Goal: Task Accomplishment & Management: Complete application form

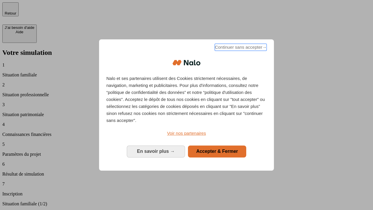
click at [240, 48] on span "Continuer sans accepter →" at bounding box center [241, 47] width 52 height 7
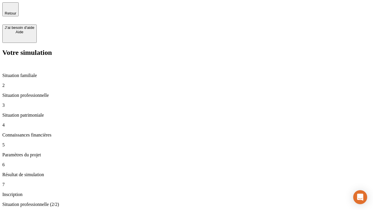
type input "30 000"
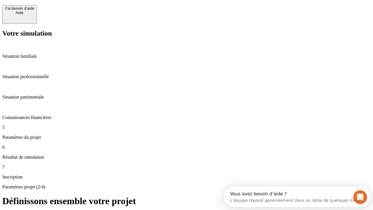
scroll to position [11, 0]
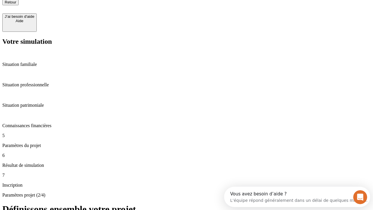
type input "25"
type input "1 000"
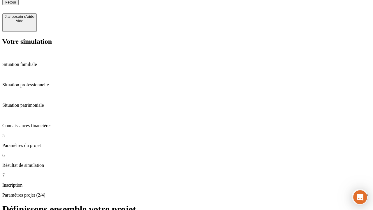
type input "640"
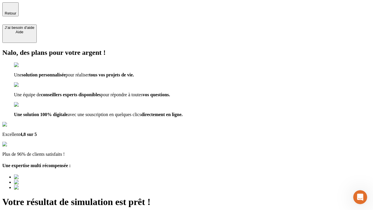
type input "[EMAIL_ADDRESS][PERSON_NAME][DOMAIN_NAME]"
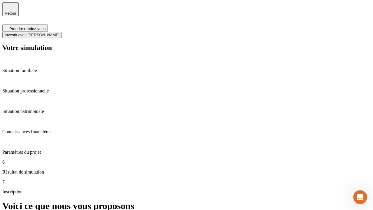
click at [59, 33] on span "Investir avec [PERSON_NAME]" at bounding box center [32, 35] width 55 height 4
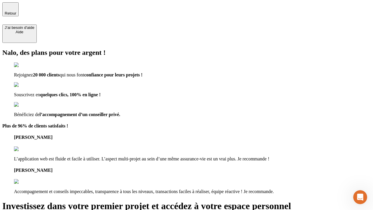
type input "[PERSON_NAME][EMAIL_ADDRESS][DOMAIN_NAME]"
